Goal: Communication & Community: Share content

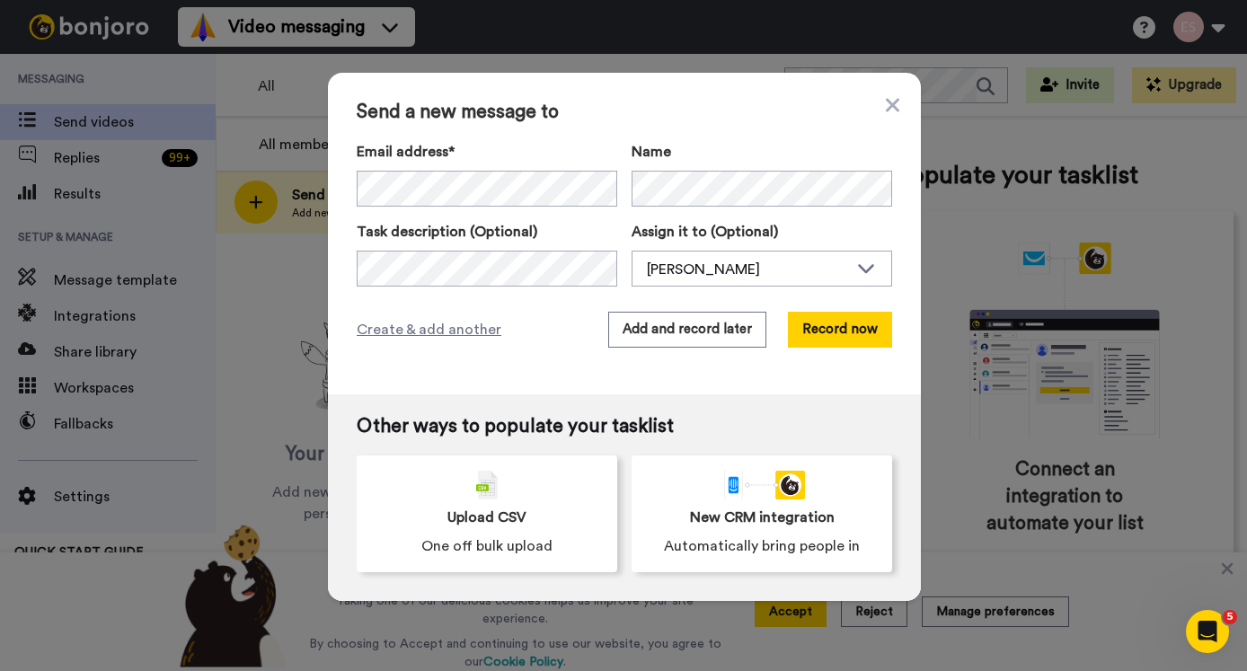
click at [648, 124] on div "Send a new message to Email address* [PERSON_NAME] <[EMAIL_ADDRESS][DOMAIN_NAME…" at bounding box center [624, 234] width 593 height 322
click at [690, 350] on div "Send a new message to Email address* ‌ ‌ ‌ ‌ ‌ ‌ ‌ ‌ ‌ ‌ ‌ ‌ ‌ ‌ ‌ Name Task de…" at bounding box center [624, 234] width 593 height 322
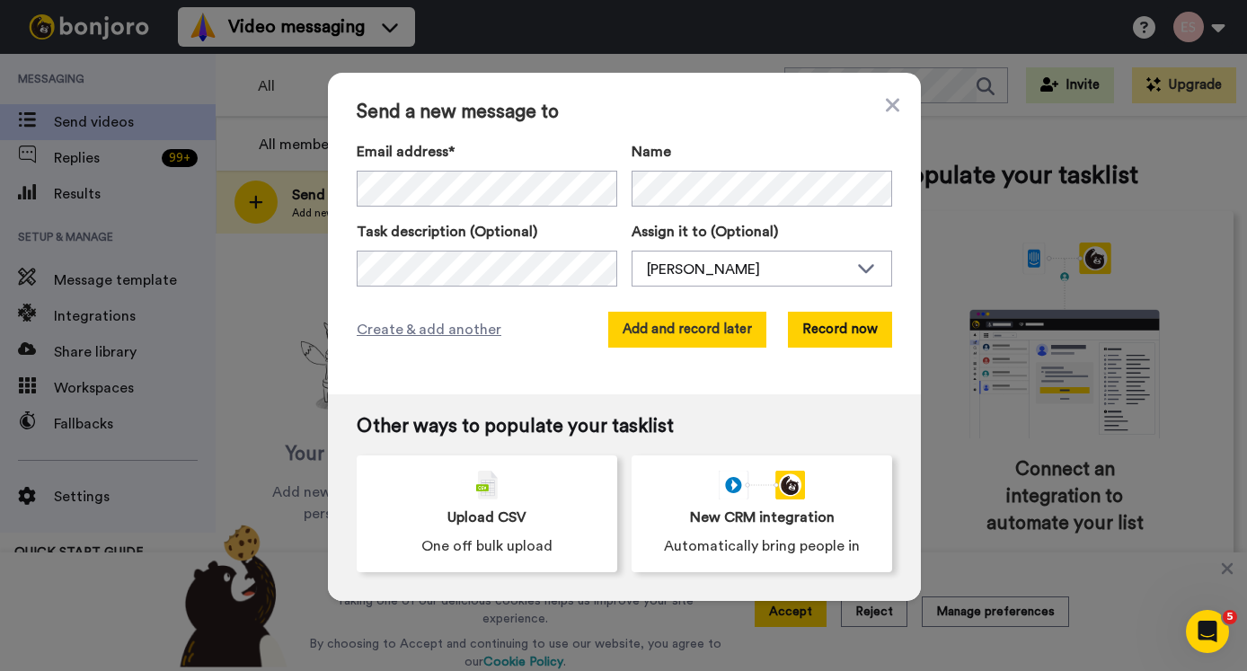
click at [688, 341] on button "Add and record later" at bounding box center [687, 330] width 158 height 36
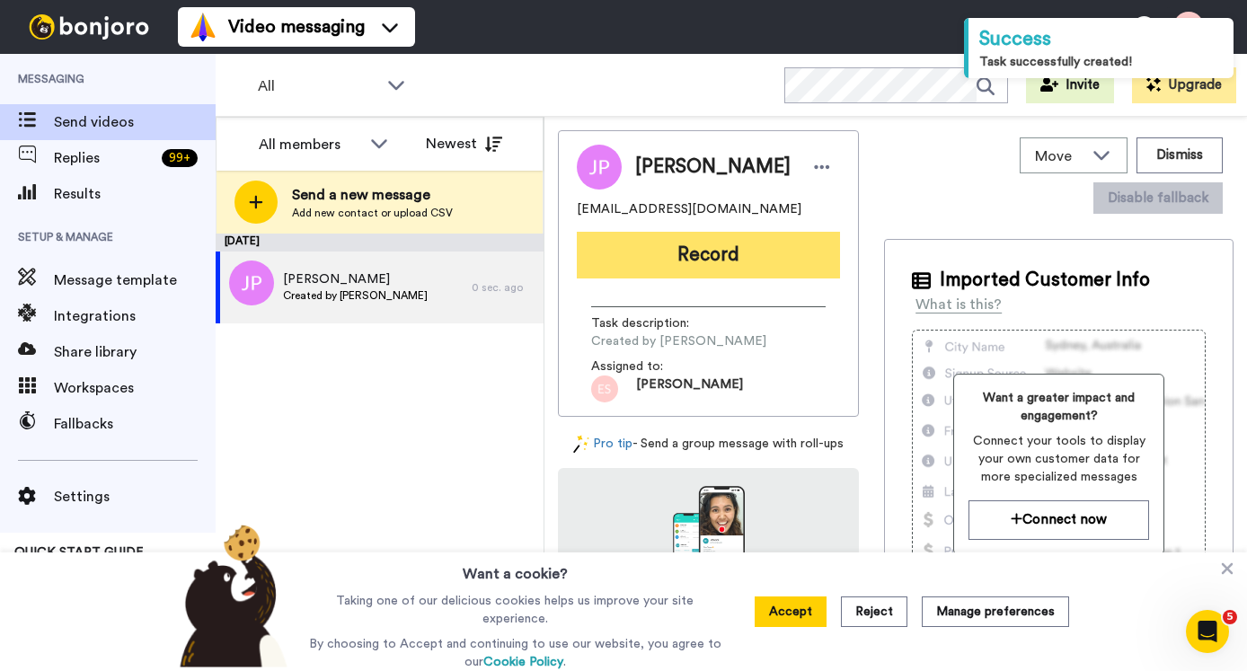
click at [673, 271] on button "Record" at bounding box center [708, 255] width 263 height 47
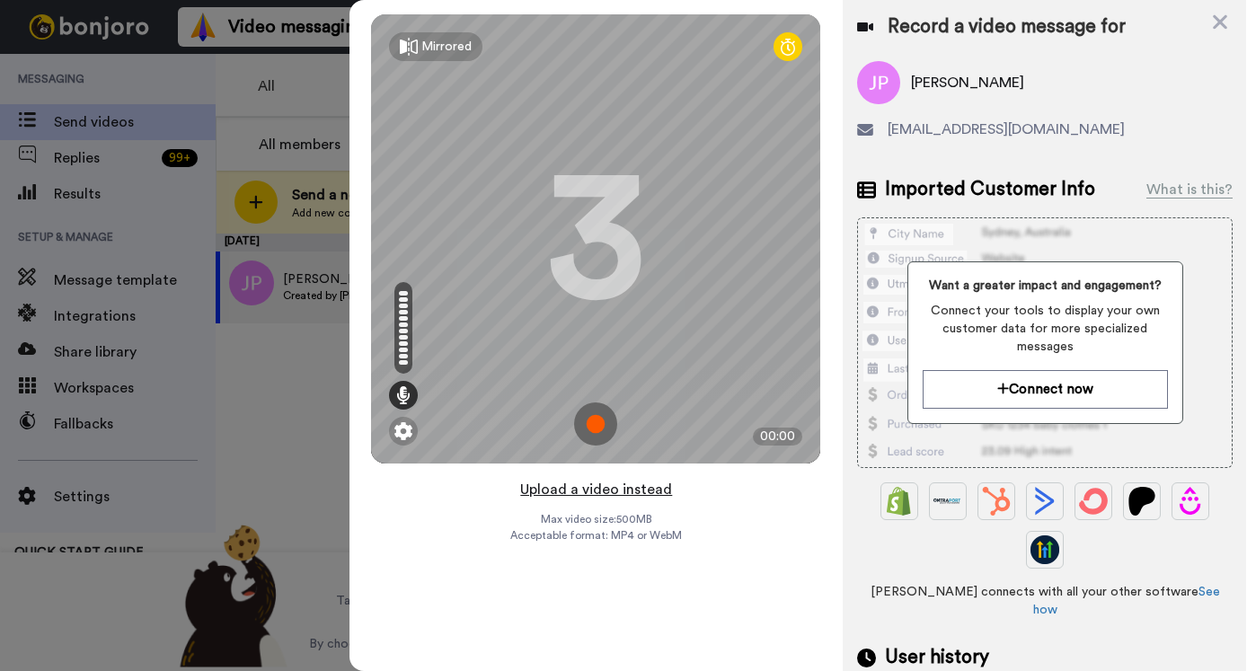
click at [631, 491] on button "Upload a video instead" at bounding box center [596, 489] width 163 height 23
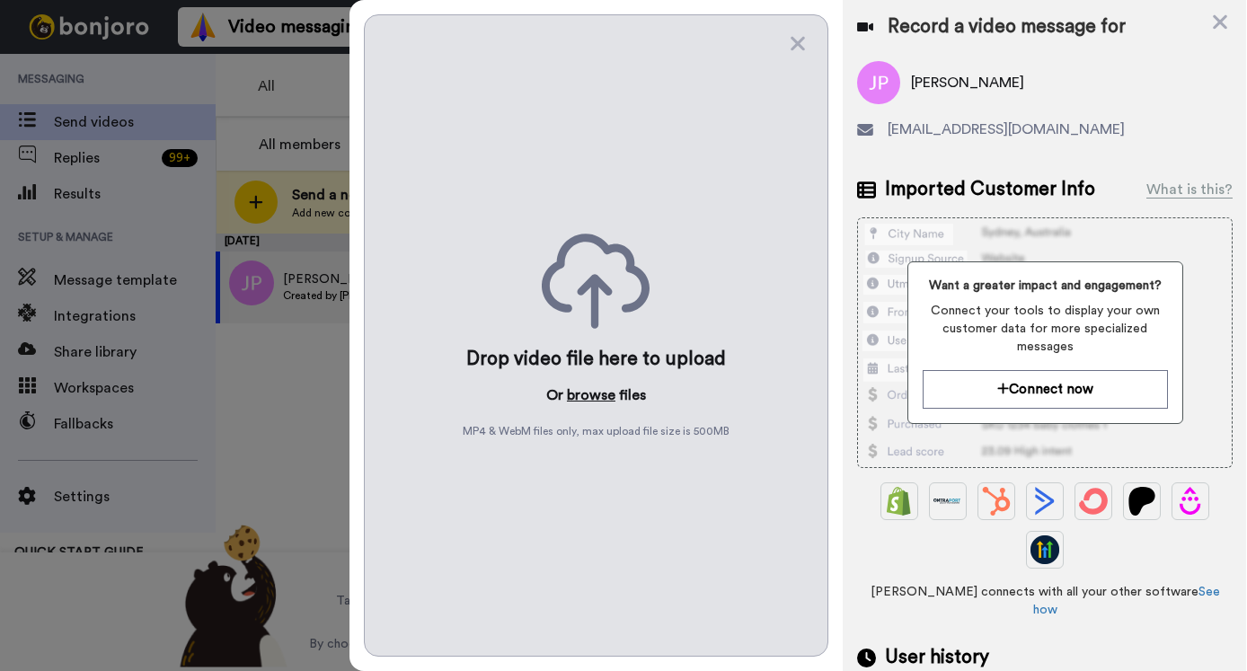
click at [591, 395] on button "browse" at bounding box center [591, 395] width 49 height 22
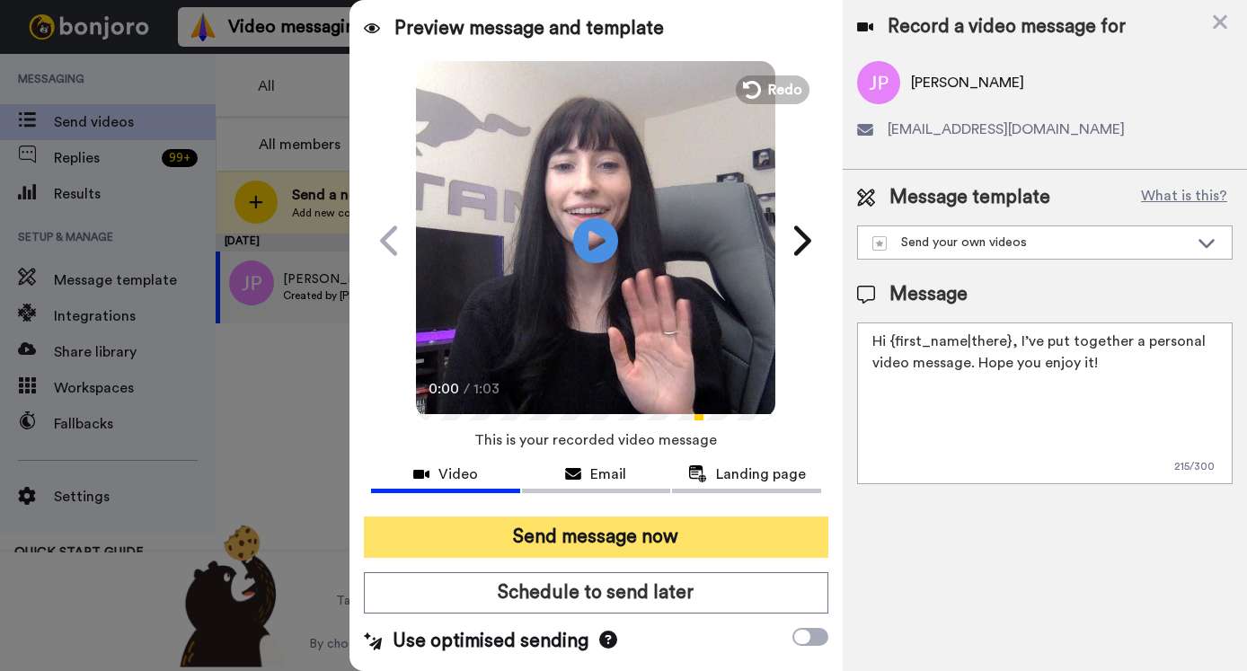
click at [579, 530] on button "Send message now" at bounding box center [596, 537] width 465 height 41
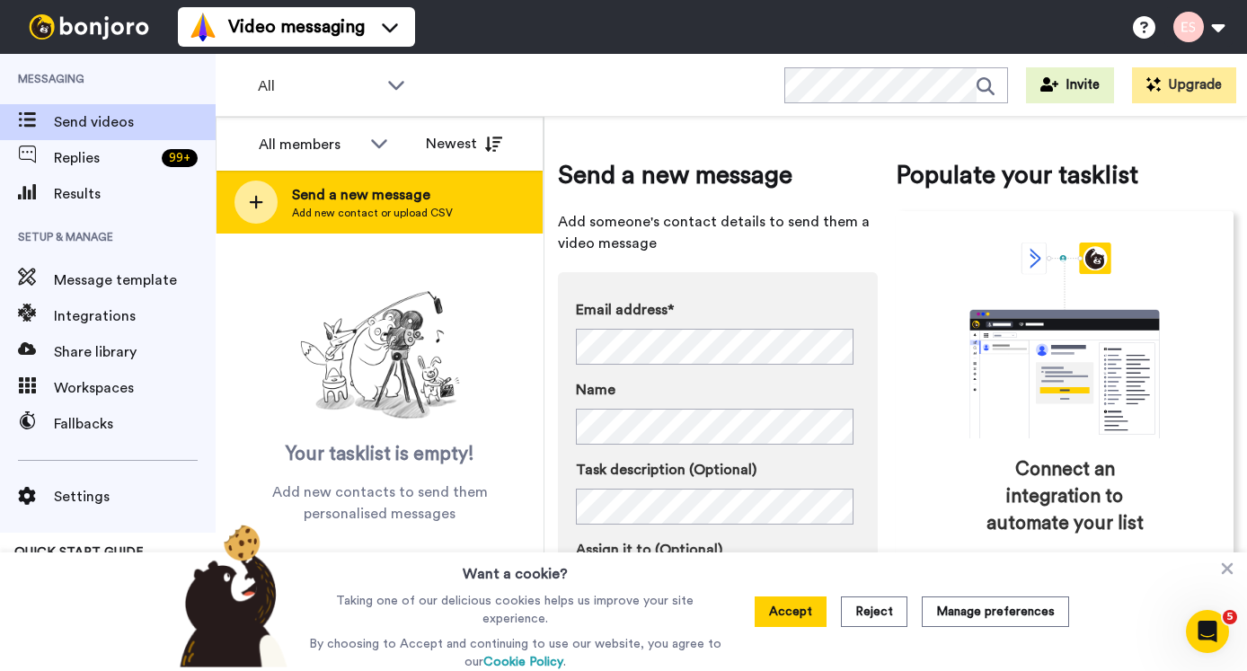
click at [364, 203] on span "Send a new message" at bounding box center [372, 195] width 161 height 22
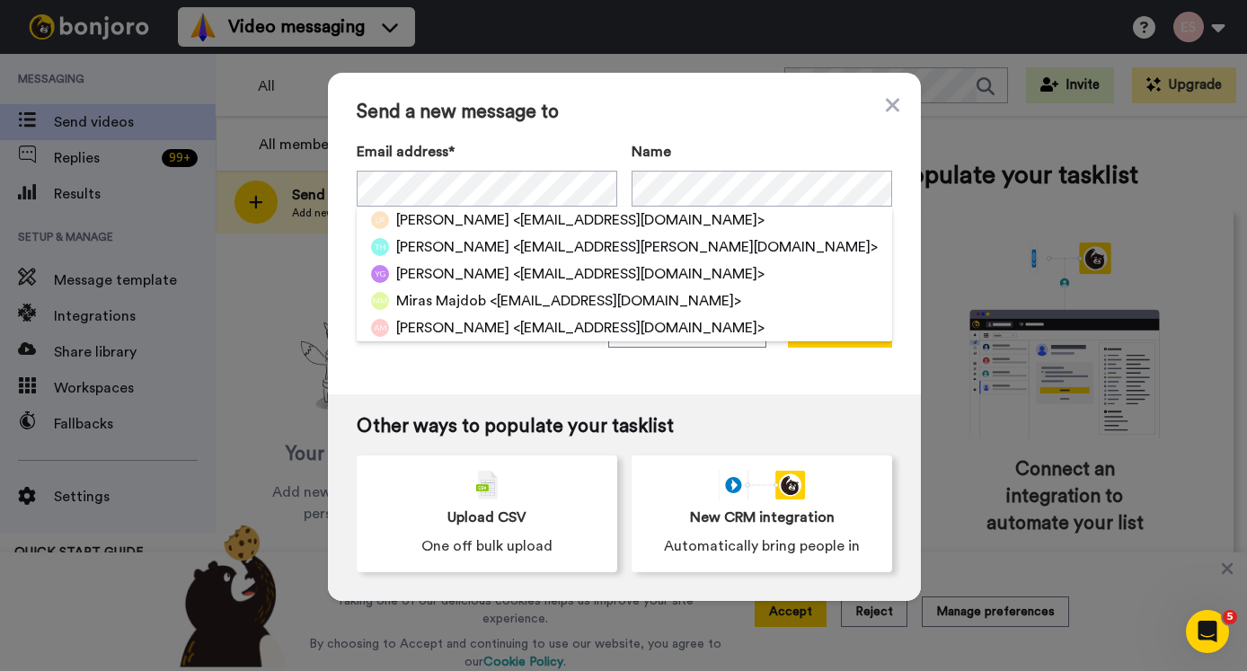
click at [678, 128] on div "Send a new message to Email address* [PERSON_NAME] <[EMAIL_ADDRESS][DOMAIN_NAME…" at bounding box center [624, 234] width 593 height 322
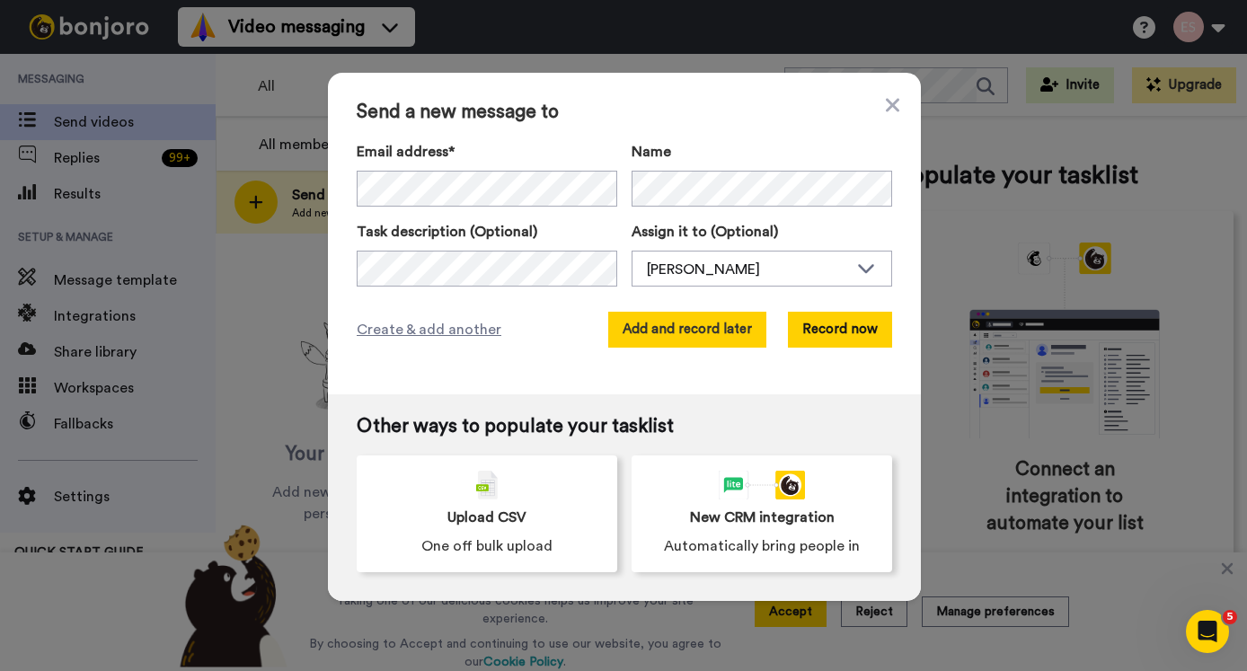
click at [700, 331] on button "Add and record later" at bounding box center [687, 330] width 158 height 36
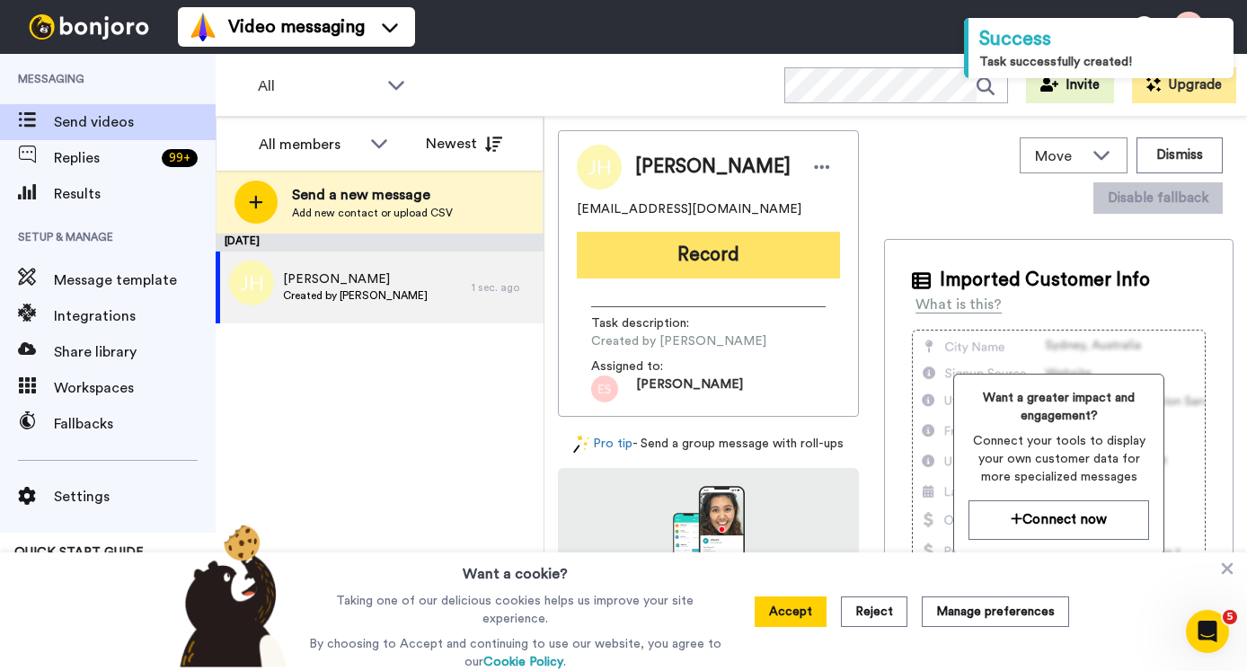
click at [706, 256] on button "Record" at bounding box center [708, 255] width 263 height 47
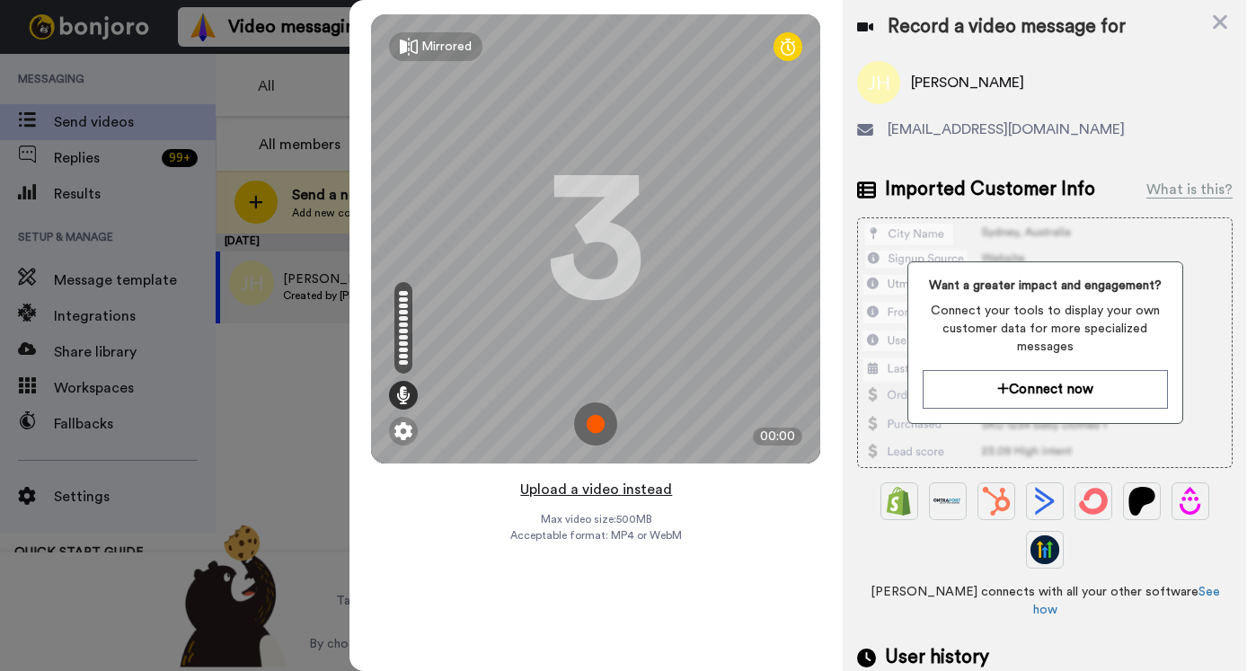
click at [595, 490] on button "Upload a video instead" at bounding box center [596, 489] width 163 height 23
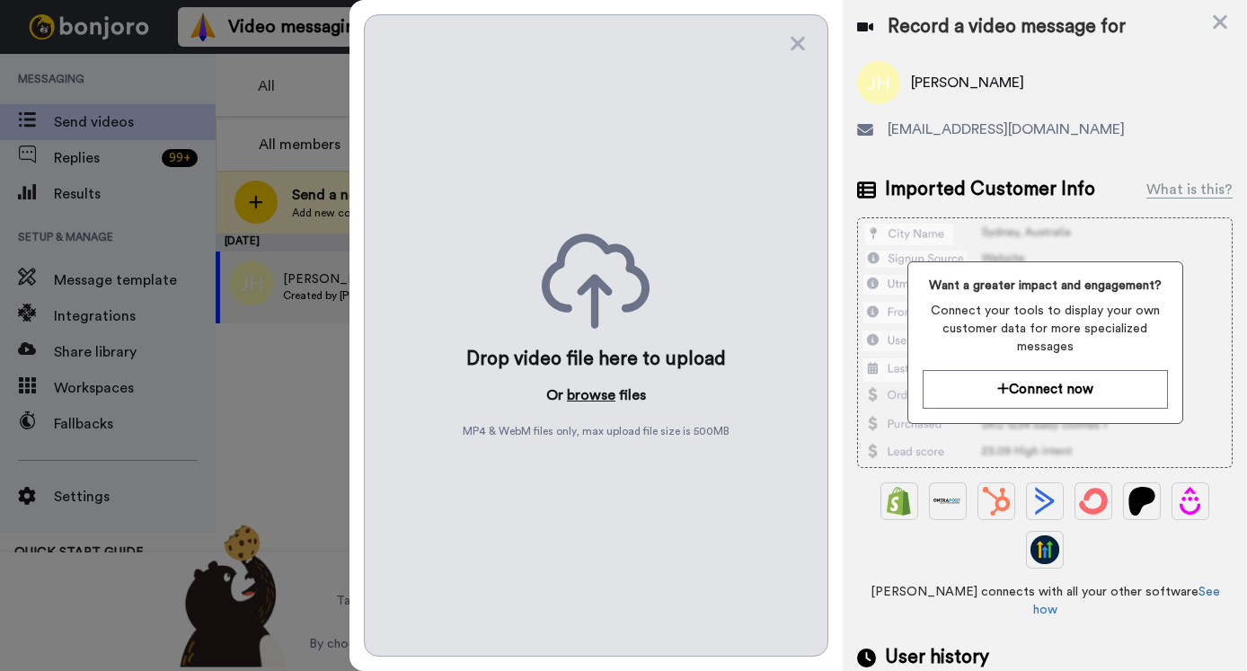
click at [593, 399] on button "browse" at bounding box center [591, 395] width 49 height 22
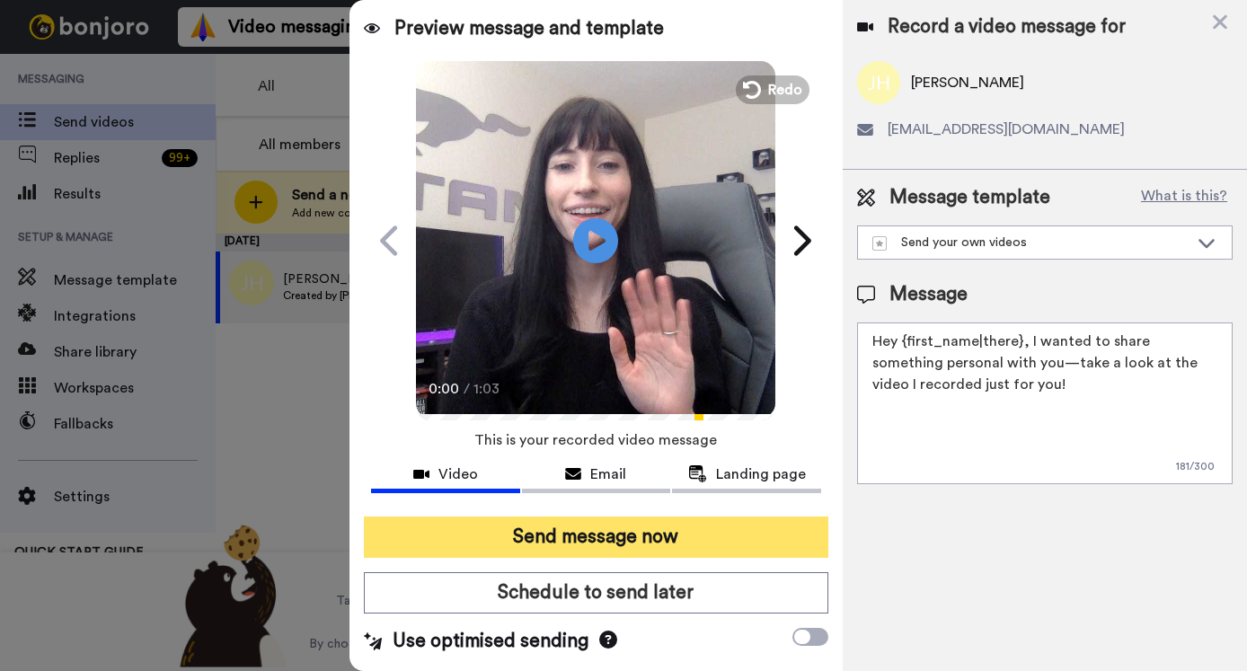
click at [552, 534] on button "Send message now" at bounding box center [596, 537] width 465 height 41
